Goal: Task Accomplishment & Management: Manage account settings

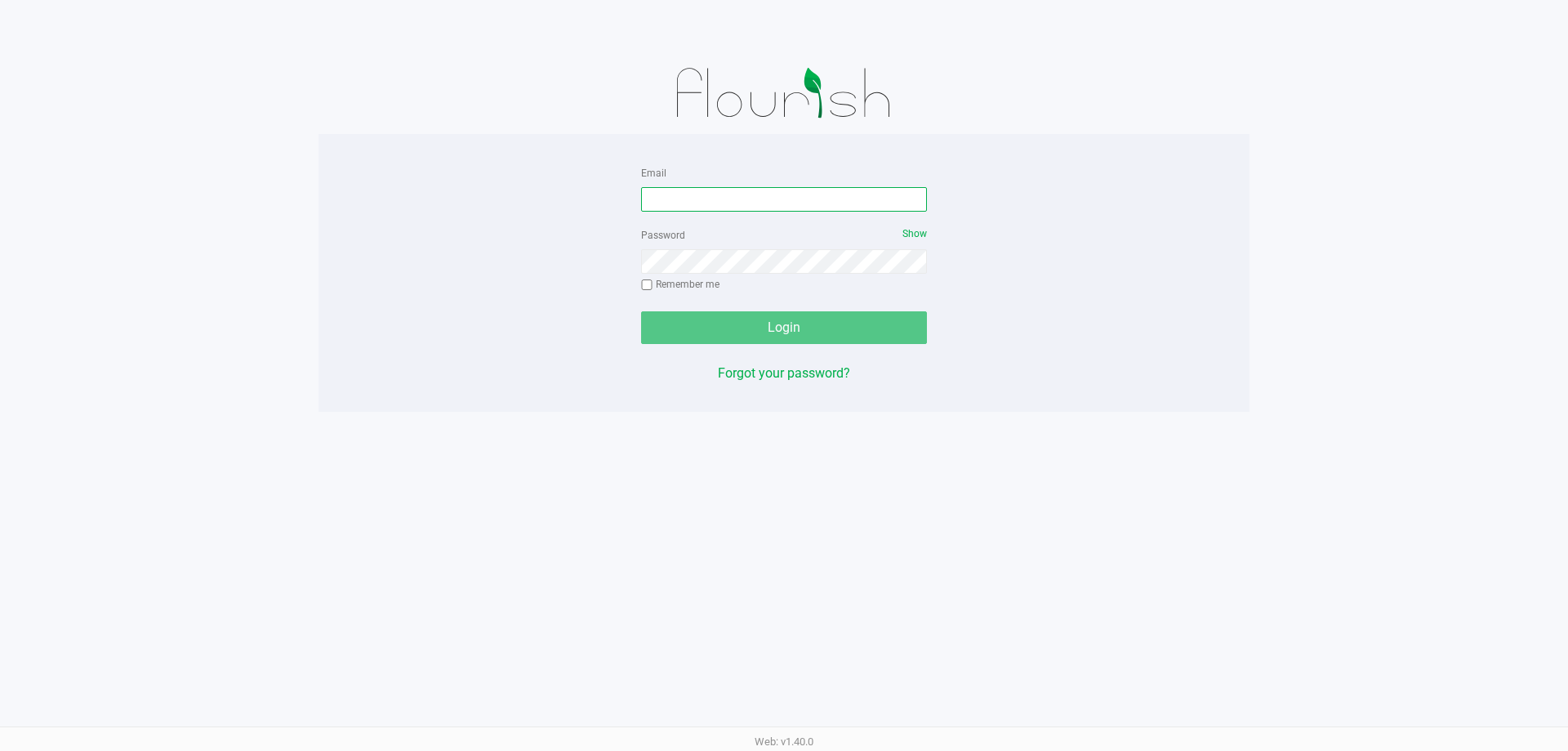
click at [705, 196] on input "Email" at bounding box center [784, 199] width 286 height 25
type input "[EMAIL_ADDRESS][DOMAIN_NAME]"
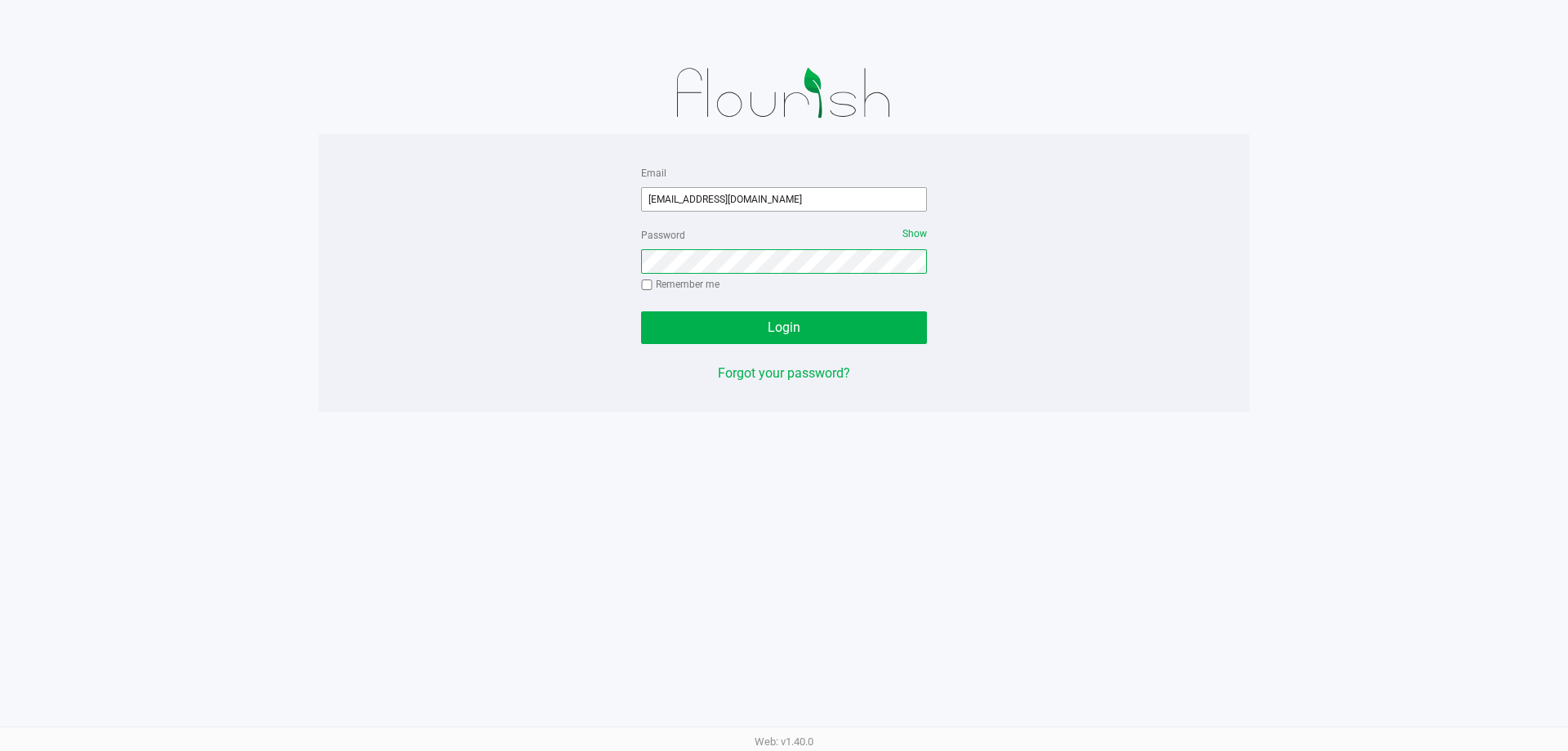
click at [641, 311] on button "Login" at bounding box center [784, 327] width 286 height 32
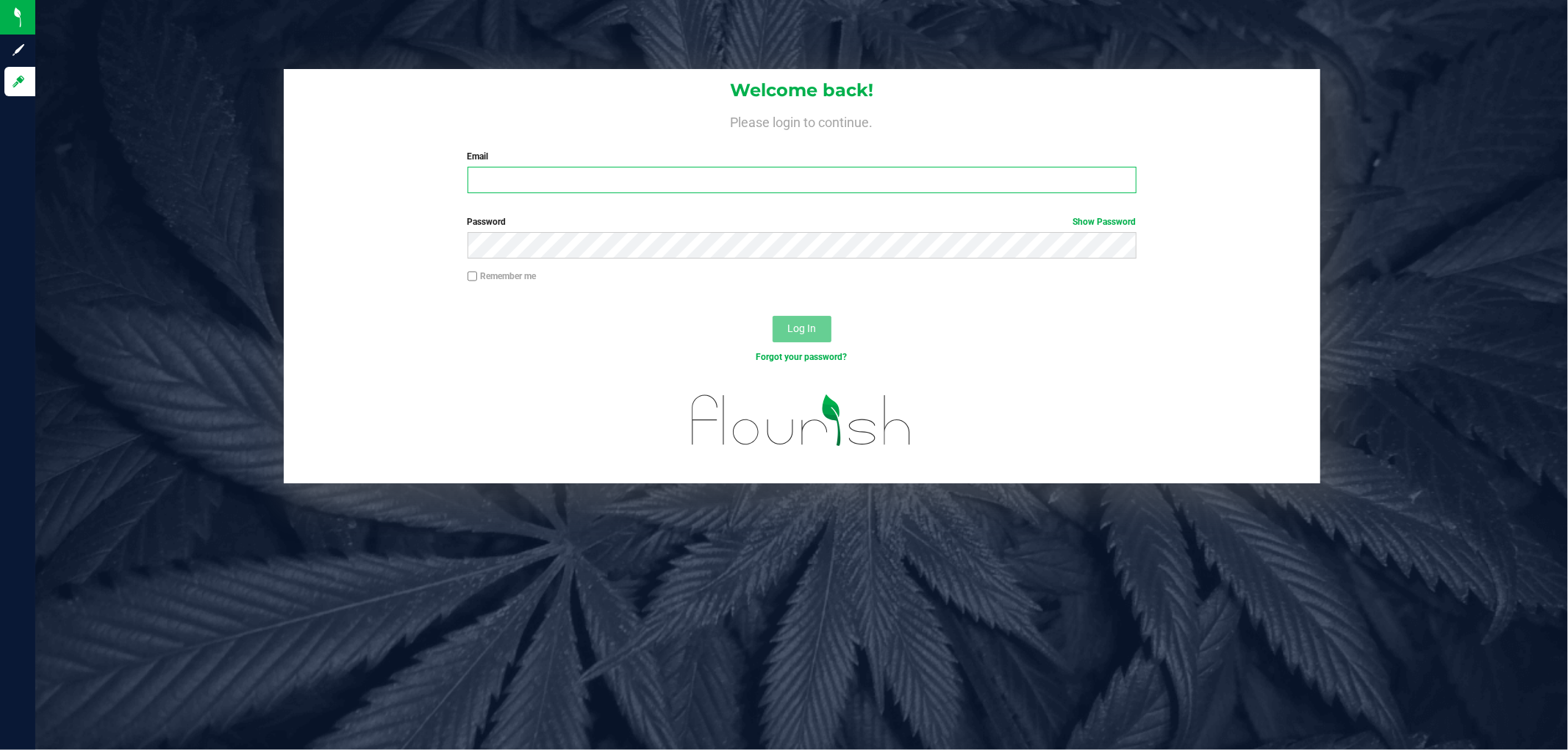
click at [976, 181] on input "Email" at bounding box center [802, 180] width 669 height 26
type input "dhoward@liveparallel.com"
click at [773, 316] on button "Log In" at bounding box center [802, 329] width 59 height 26
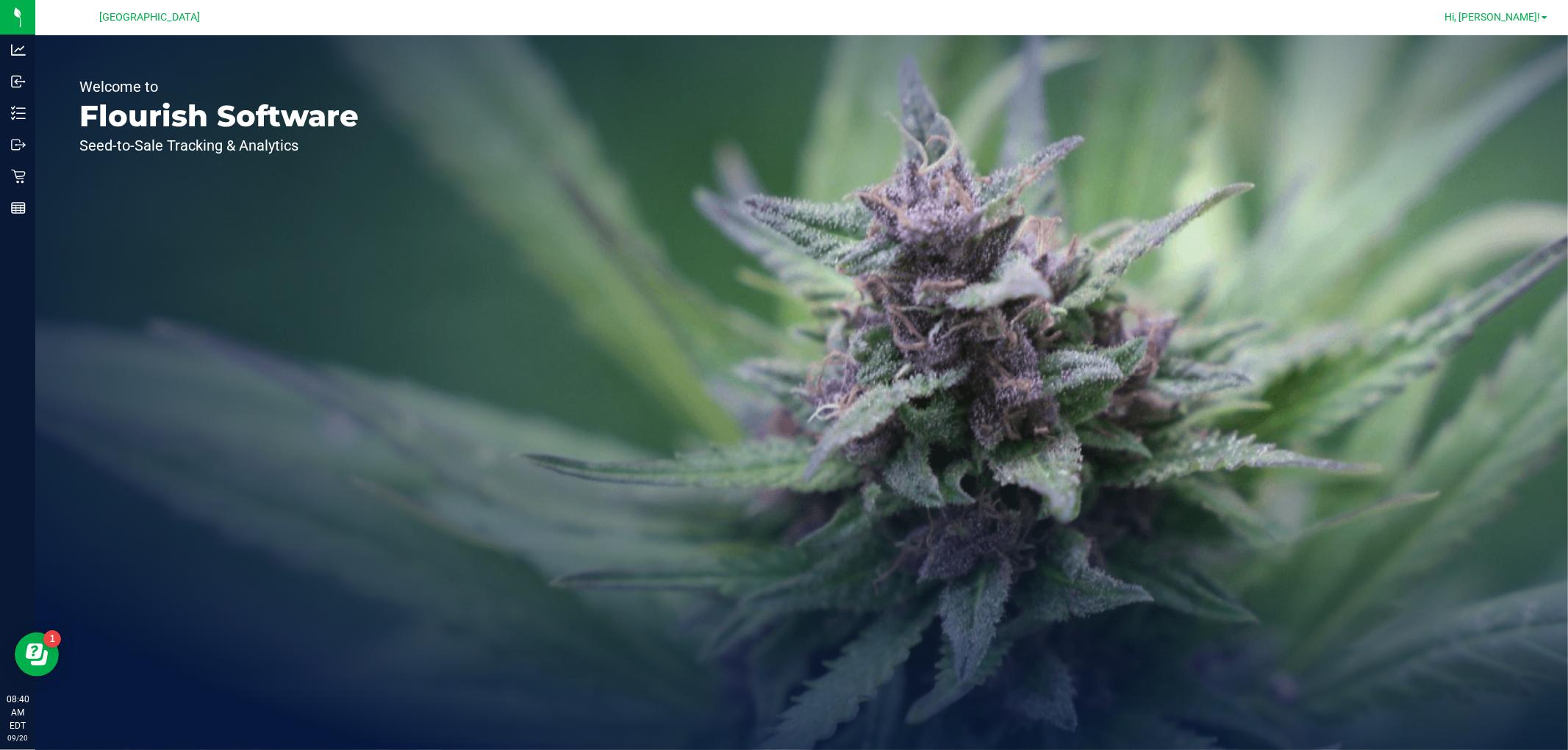
click at [1511, 13] on span "Hi, [PERSON_NAME]!" at bounding box center [1492, 17] width 95 height 12
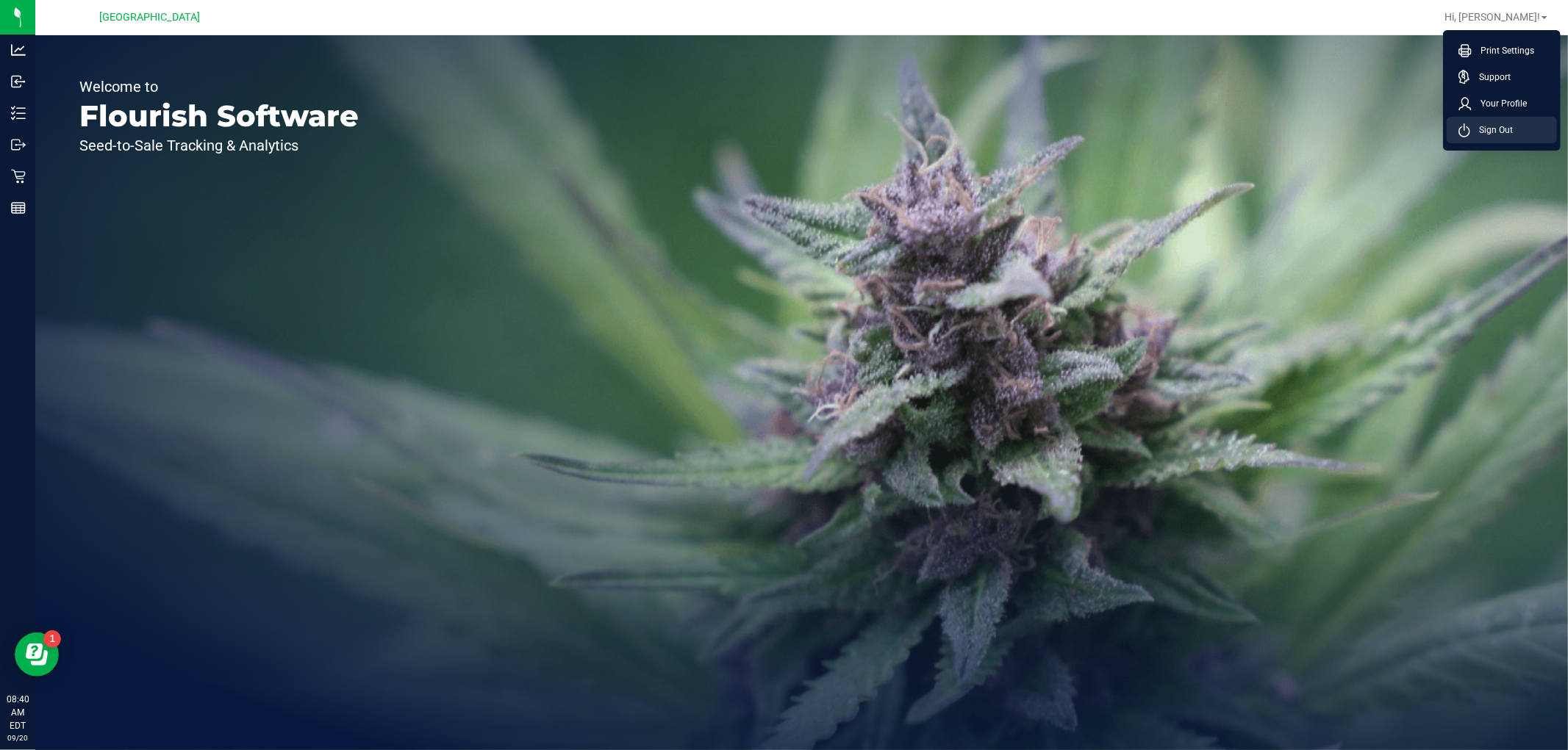
click at [1487, 130] on span "Sign Out" at bounding box center [1491, 130] width 42 height 15
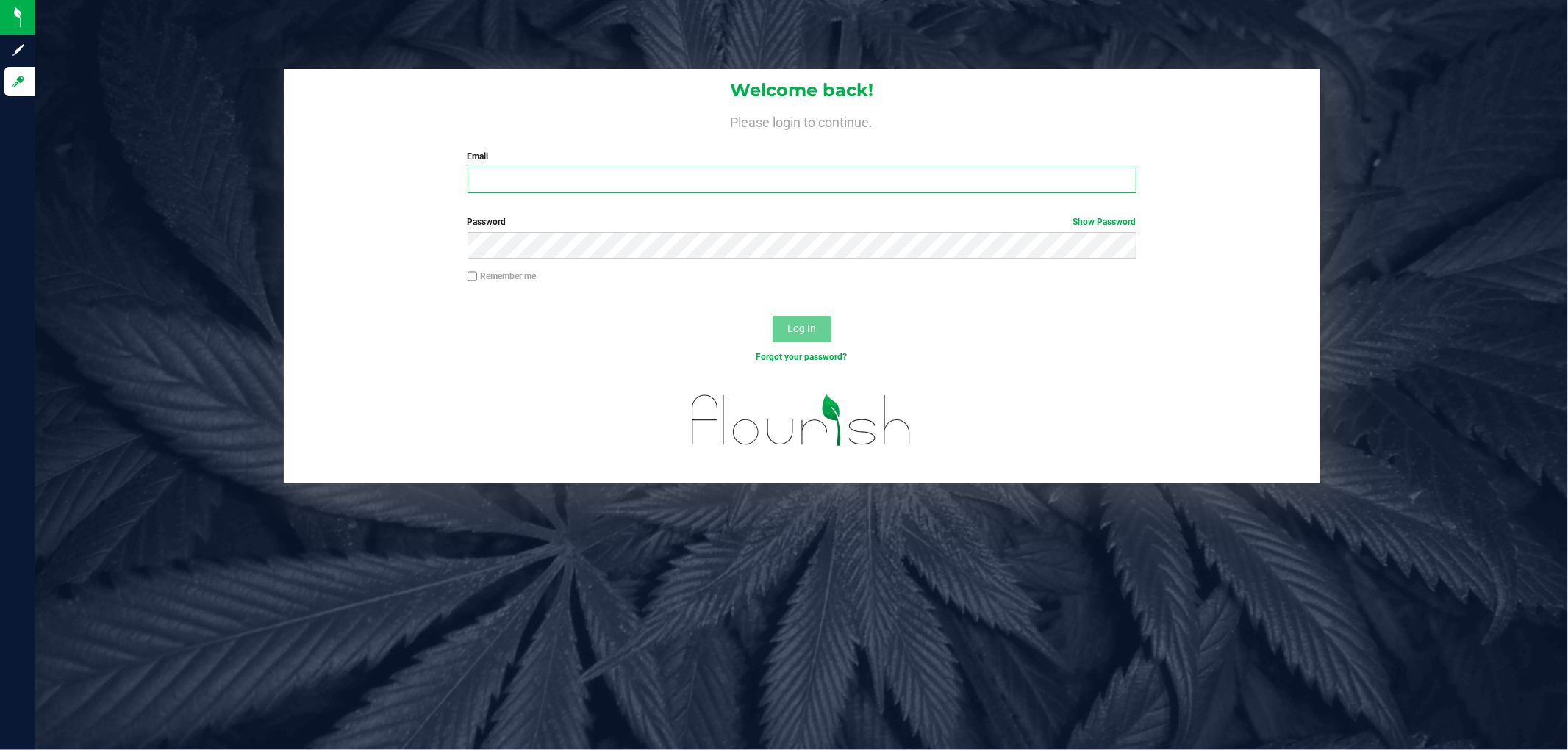
click at [781, 189] on input "Email" at bounding box center [802, 180] width 669 height 26
type input "ansarmiento@liveparallel.com"
click at [773, 316] on button "Log In" at bounding box center [802, 329] width 59 height 26
